Goal: Book appointment/travel/reservation

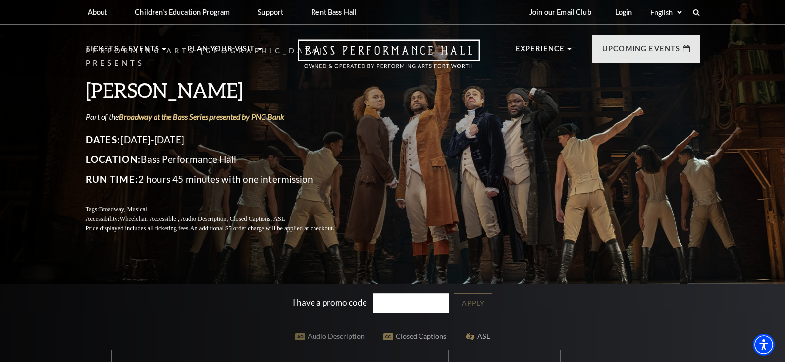
drag, startPoint x: 324, startPoint y: 283, endPoint x: 265, endPoint y: 250, distance: 67.6
click at [265, 250] on div "Performing Arts [GEOGRAPHIC_DATA] Presents [PERSON_NAME] Part of the Broadway a…" at bounding box center [392, 287] width 785 height 586
click at [189, 135] on p "Dates: [DATE]-[DATE]" at bounding box center [222, 140] width 272 height 16
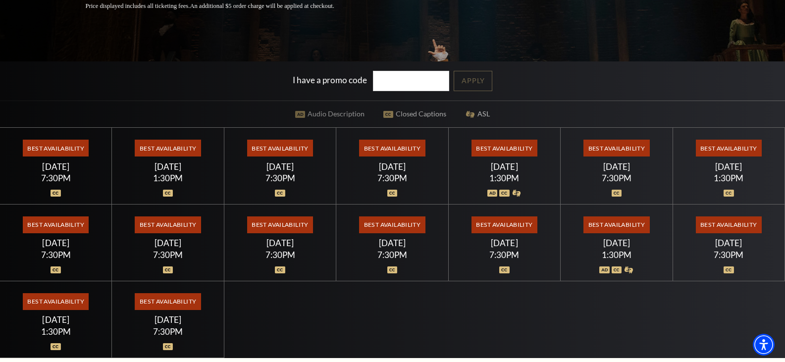
scroll to position [218, 0]
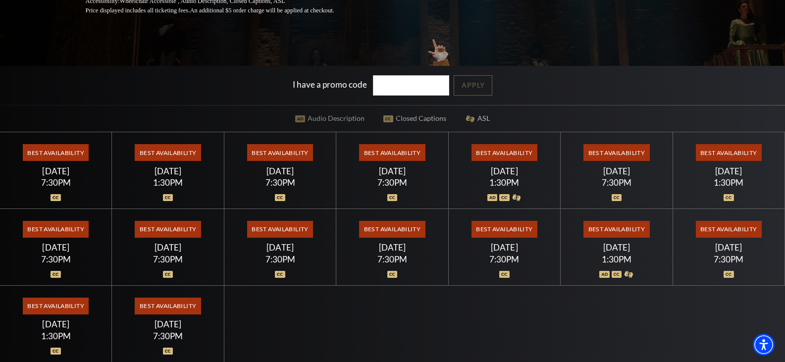
click at [383, 152] on span "Best Availability" at bounding box center [392, 152] width 66 height 17
click at [380, 184] on div "7:30PM" at bounding box center [392, 182] width 88 height 8
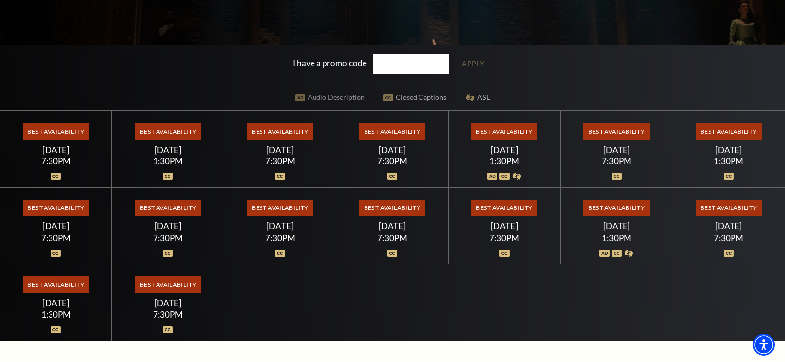
scroll to position [244, 0]
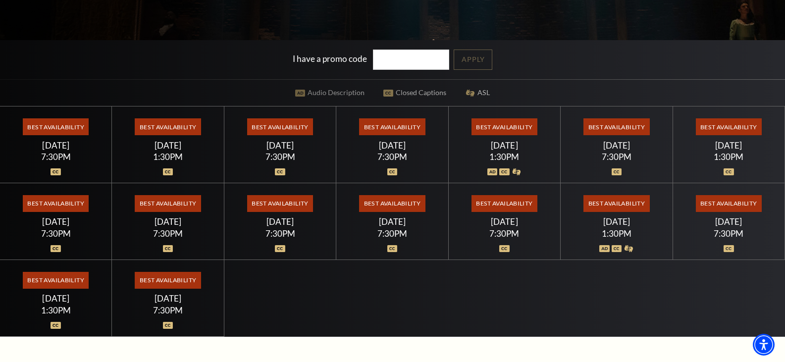
click at [388, 152] on div "7:30PM" at bounding box center [392, 156] width 88 height 8
click at [388, 122] on span "Best Availability" at bounding box center [392, 126] width 66 height 17
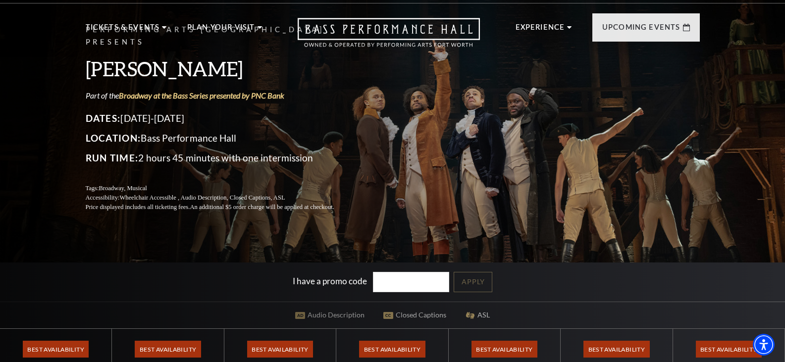
scroll to position [0, 0]
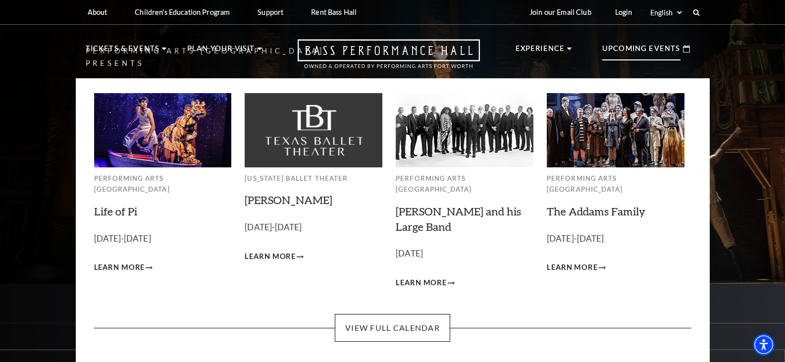
click at [657, 52] on p "Upcoming Events" at bounding box center [641, 52] width 78 height 18
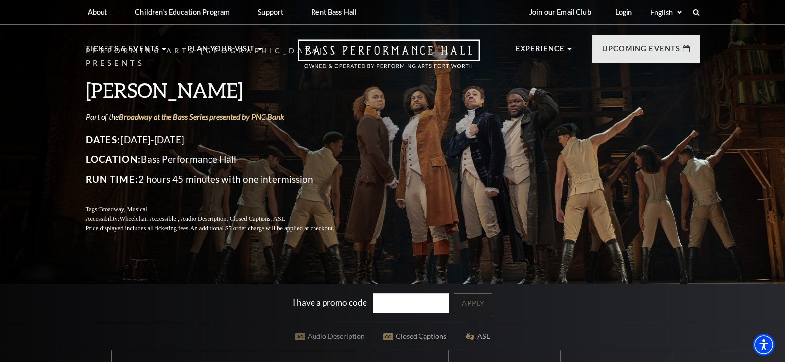
drag, startPoint x: 792, startPoint y: 38, endPoint x: 526, endPoint y: 112, distance: 276.1
click at [526, 112] on div "Performing Arts [GEOGRAPHIC_DATA] Presents [PERSON_NAME] Part of the Broadway a…" at bounding box center [393, 139] width 634 height 208
